Goal: Ask a question

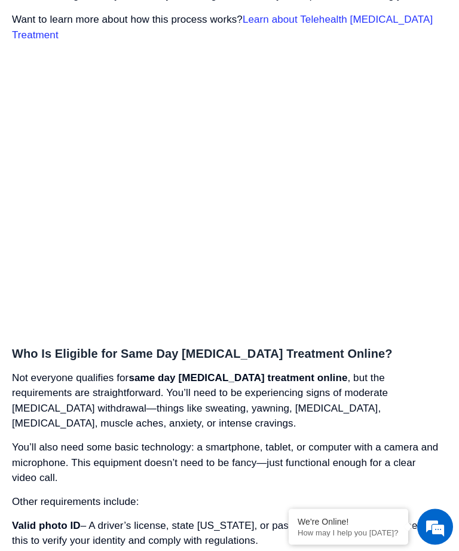
scroll to position [2320, 0]
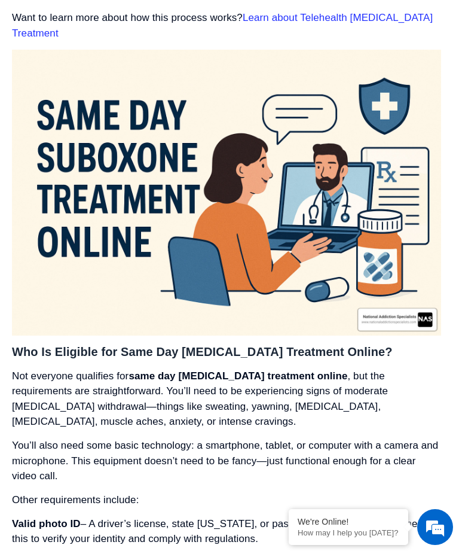
click at [434, 543] on em at bounding box center [435, 527] width 32 height 32
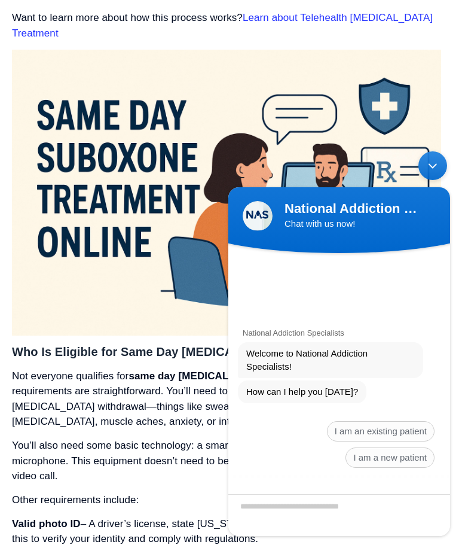
click at [398, 456] on span "I am a new patient" at bounding box center [390, 457] width 89 height 20
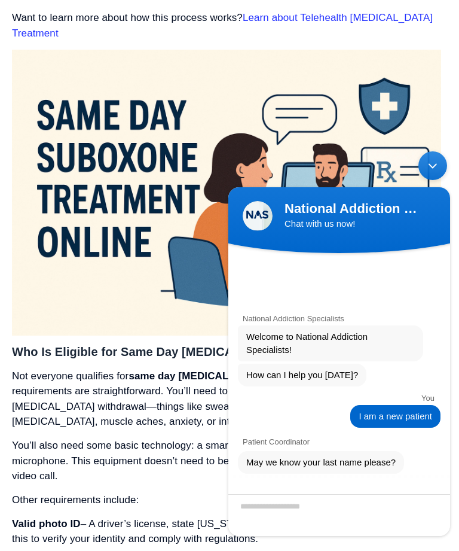
click at [334, 485] on div at bounding box center [339, 486] width 222 height 16
click at [303, 504] on textarea "Enter your last name" at bounding box center [339, 515] width 222 height 42
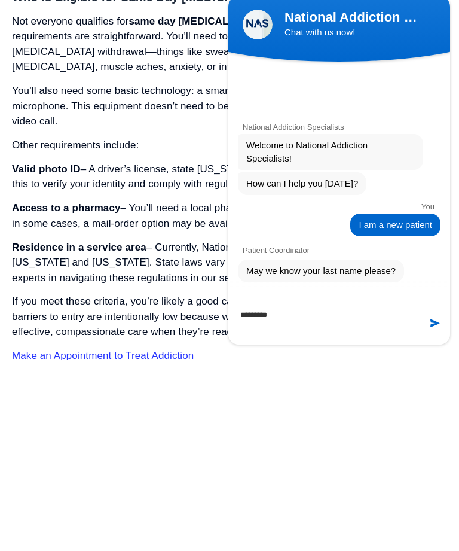
type textarea "*********"
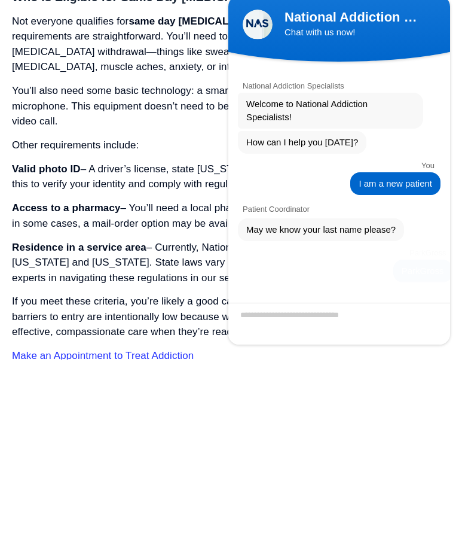
scroll to position [75, 0]
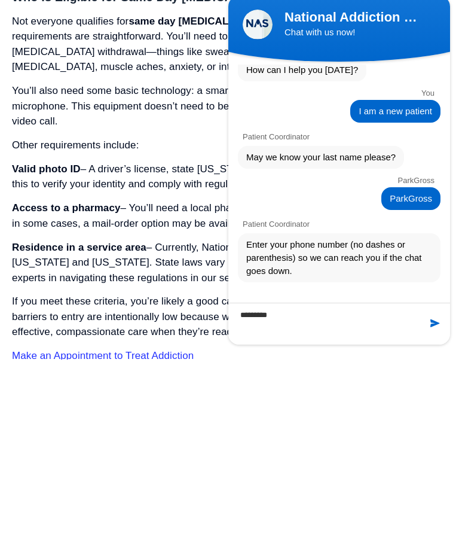
type textarea "**********"
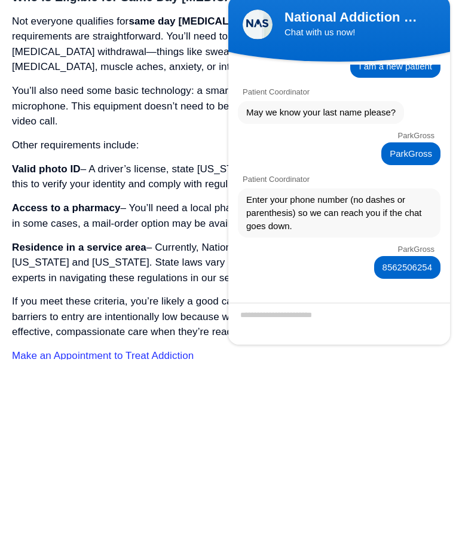
scroll to position [163, 0]
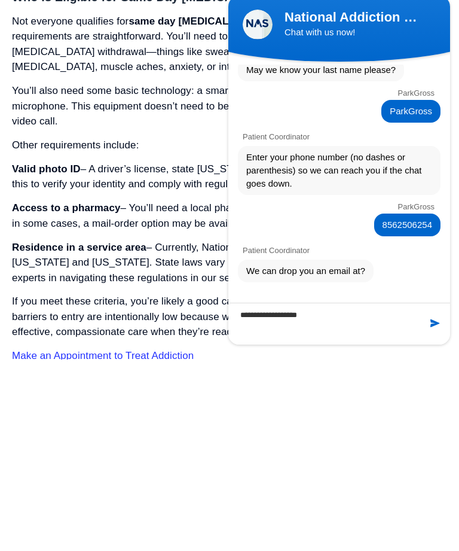
type textarea "**********"
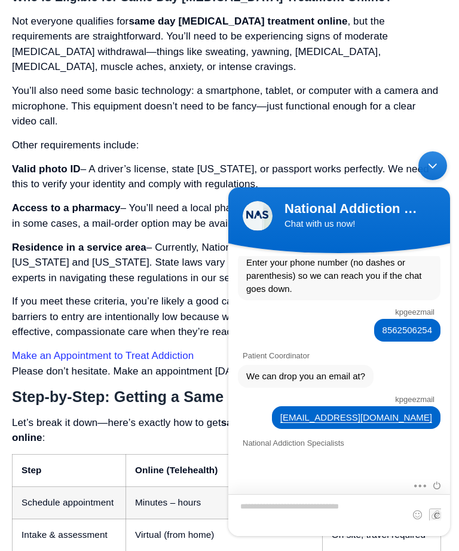
scroll to position [386, 0]
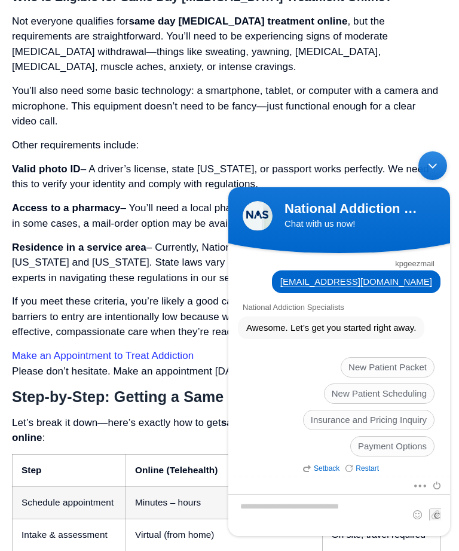
click at [394, 420] on span "Insurance and Pricing Inquiry" at bounding box center [369, 420] width 132 height 20
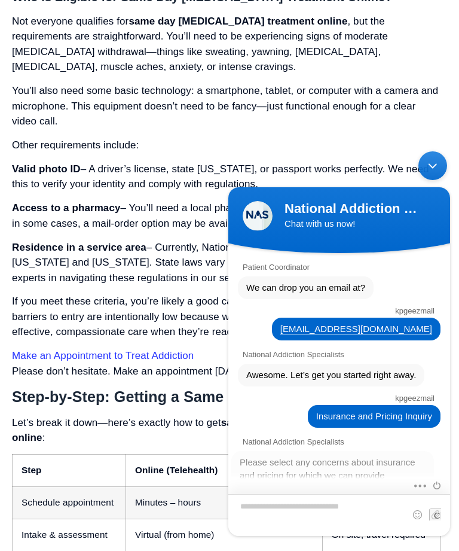
scroll to position [449, 0]
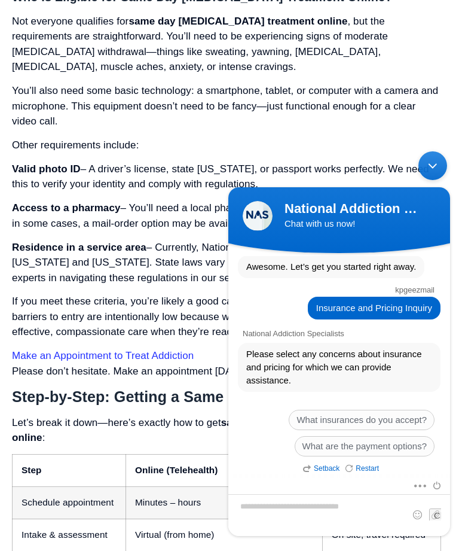
click at [402, 418] on span "What insurances do you accept?" at bounding box center [362, 420] width 146 height 20
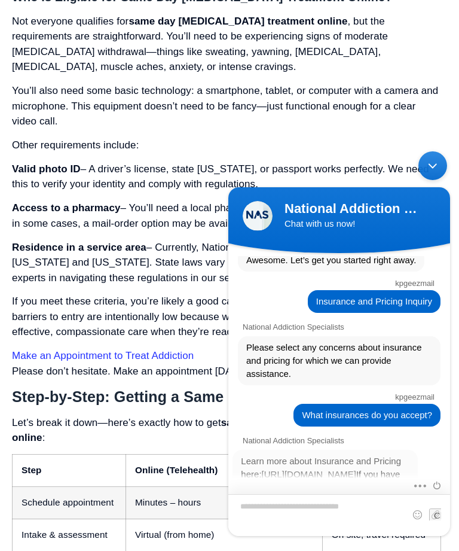
scroll to position [751, 0]
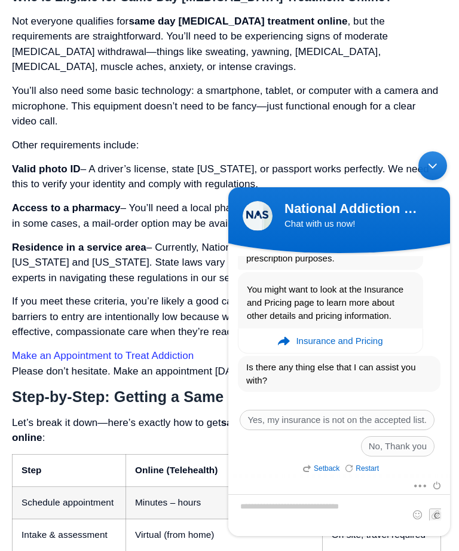
click at [348, 340] on em "Insurance and Pricing" at bounding box center [339, 341] width 87 height 24
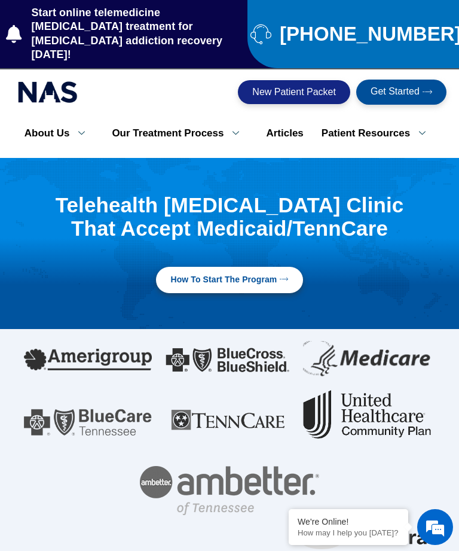
click at [365, 397] on img at bounding box center [367, 414] width 128 height 48
click at [362, 526] on div "We're Online!" at bounding box center [349, 522] width 102 height 10
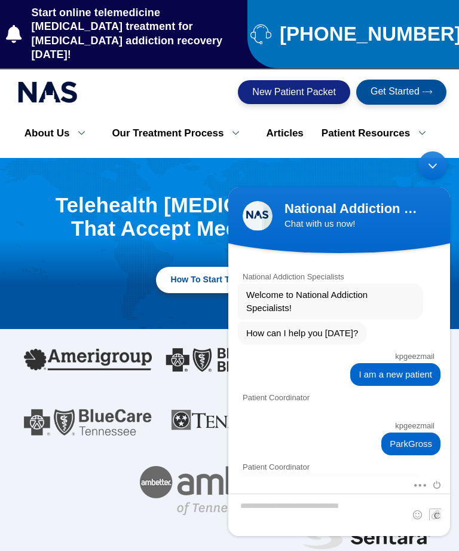
scroll to position [723, 0]
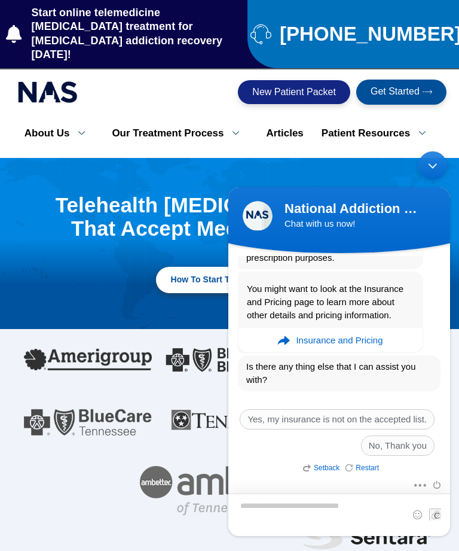
click at [297, 508] on textarea "Type your message and hit 'Enter'" at bounding box center [339, 514] width 222 height 42
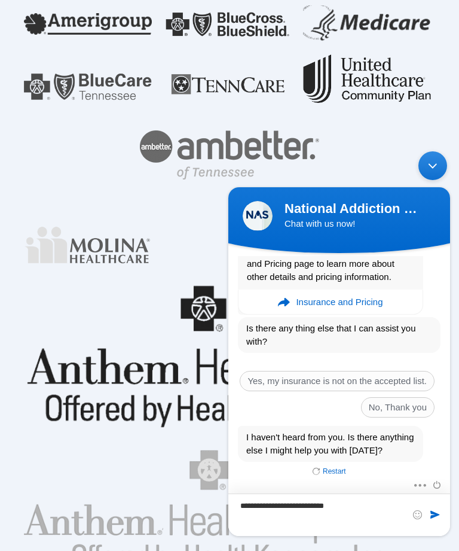
scroll to position [774, 0]
click at [346, 504] on textarea "**********" at bounding box center [339, 514] width 222 height 42
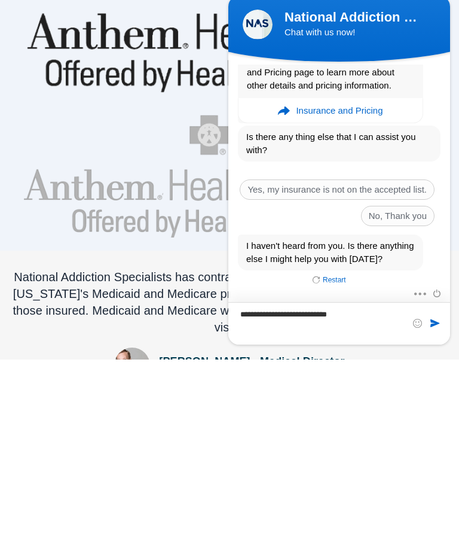
scroll to position [774, 0]
type textarea "**********"
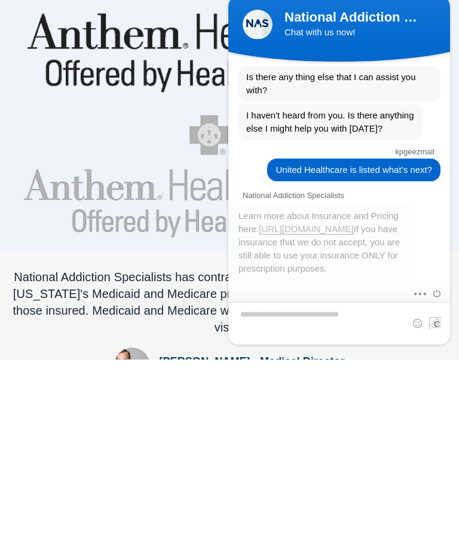
scroll to position [1077, 0]
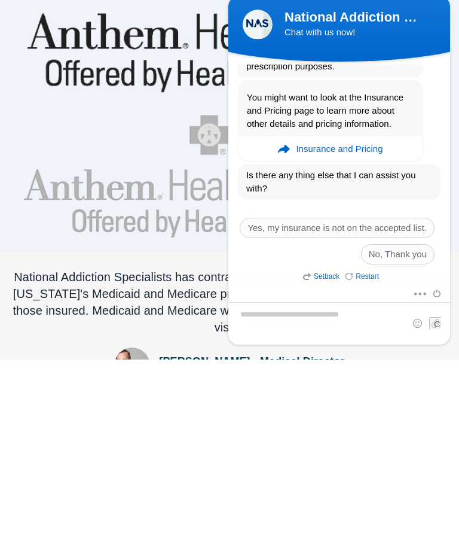
click at [368, 279] on em "Restart" at bounding box center [362, 276] width 33 height 8
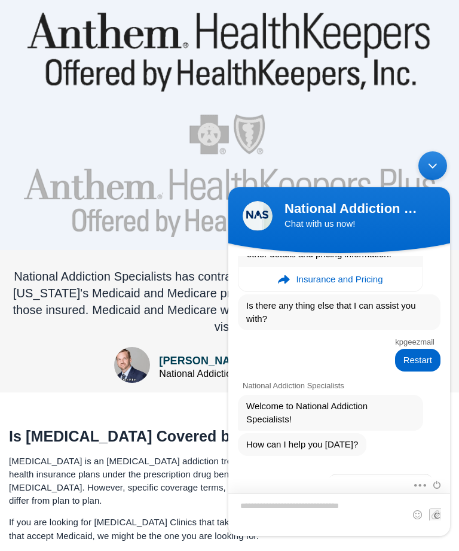
scroll to position [1204, 0]
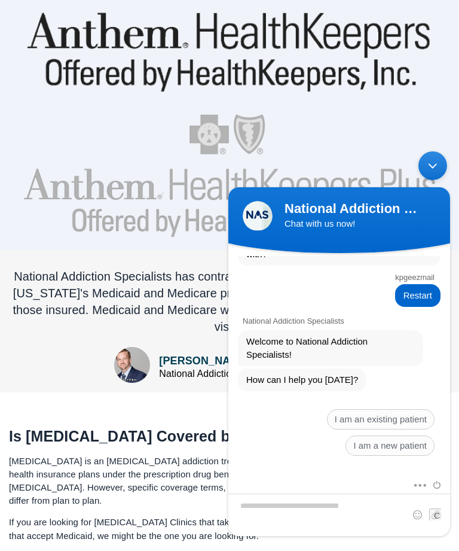
click at [374, 449] on span "I am a new patient" at bounding box center [390, 445] width 89 height 20
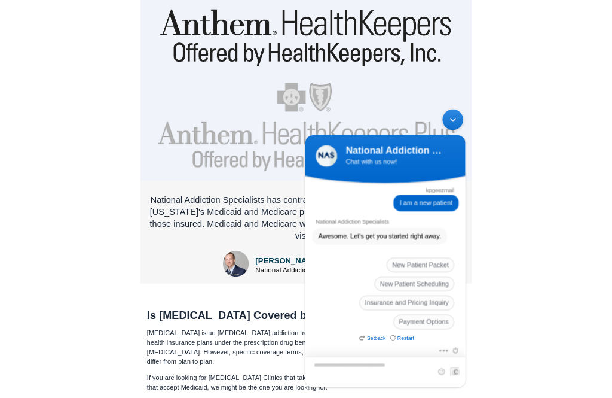
scroll to position [699, 0]
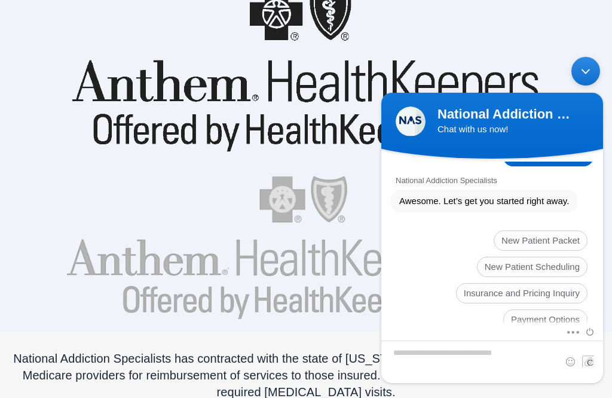
click at [459, 17] on div at bounding box center [306, 70] width 577 height 199
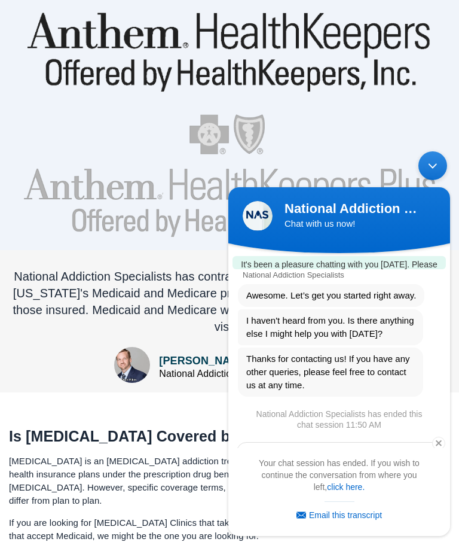
scroll to position [1474, 0]
